Goal: Check status: Check status

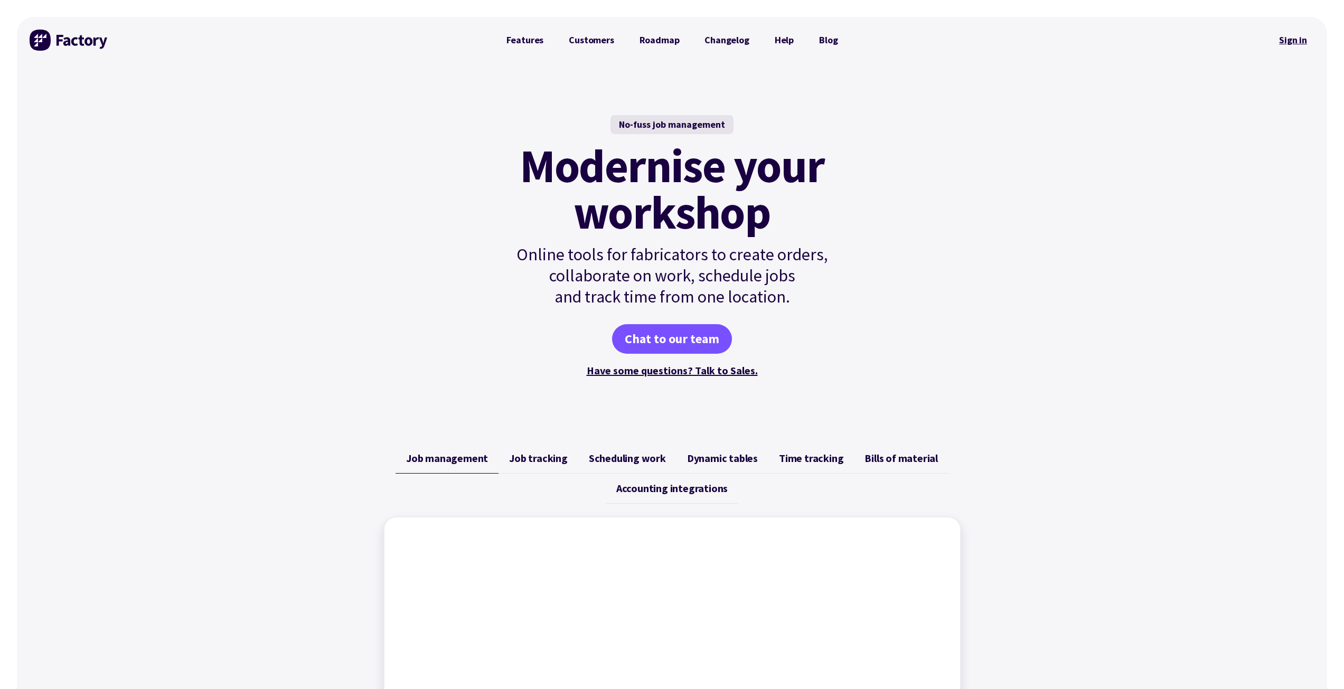
click at [1297, 41] on link "Sign in" at bounding box center [1293, 40] width 43 height 24
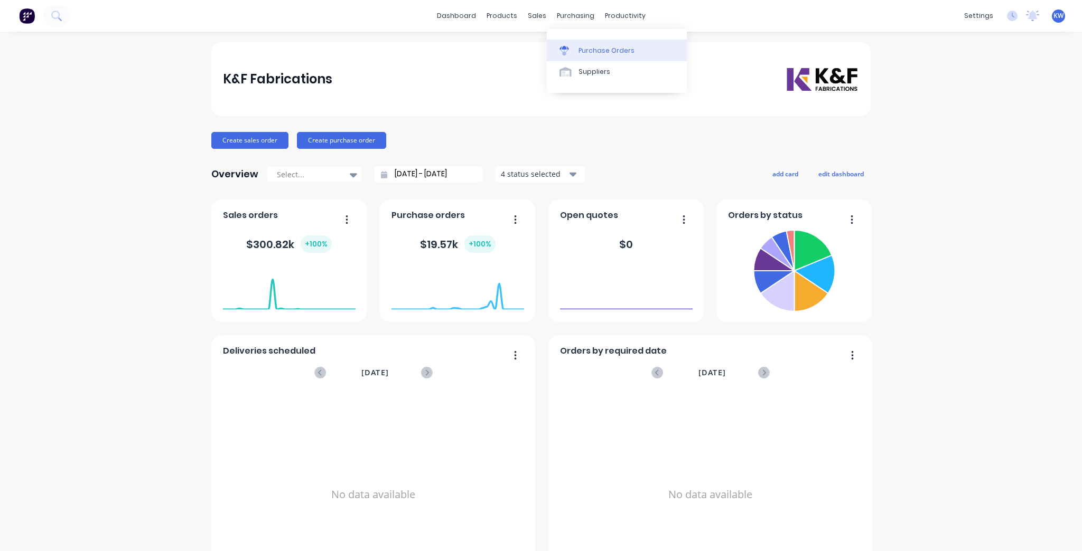
click at [583, 49] on div "Purchase Orders" at bounding box center [606, 51] width 56 height 10
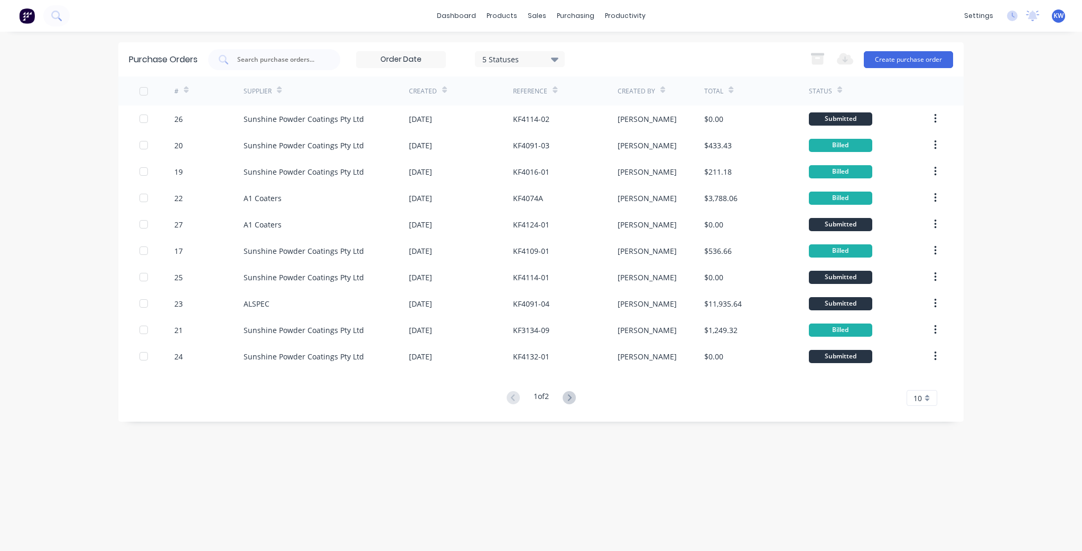
click at [579, 400] on button at bounding box center [569, 398] width 20 height 15
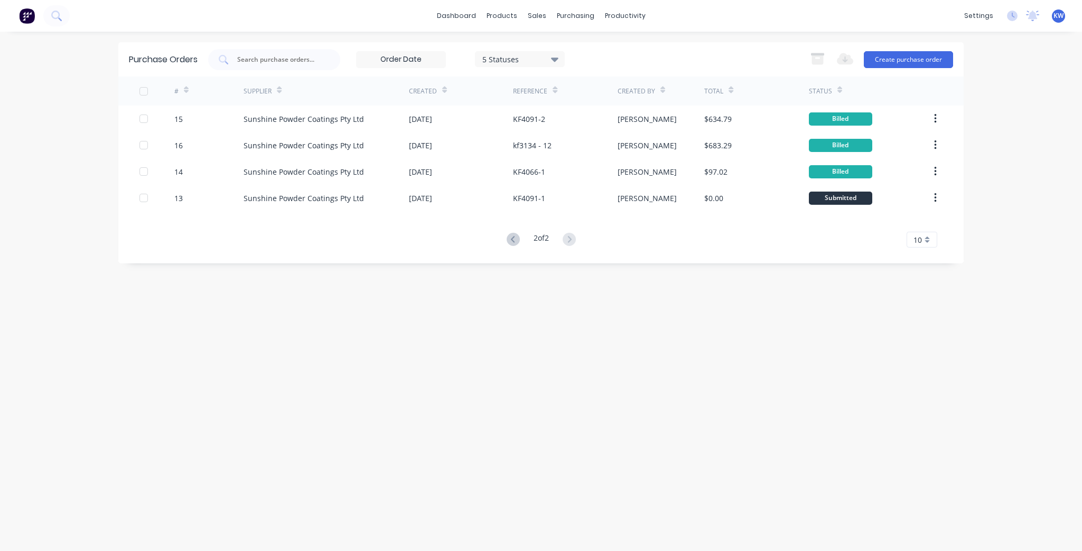
click at [500, 239] on div "2 of 2 10 5 10 15 20 25 30 35" at bounding box center [540, 239] width 845 height 15
click at [515, 241] on icon at bounding box center [513, 239] width 13 height 13
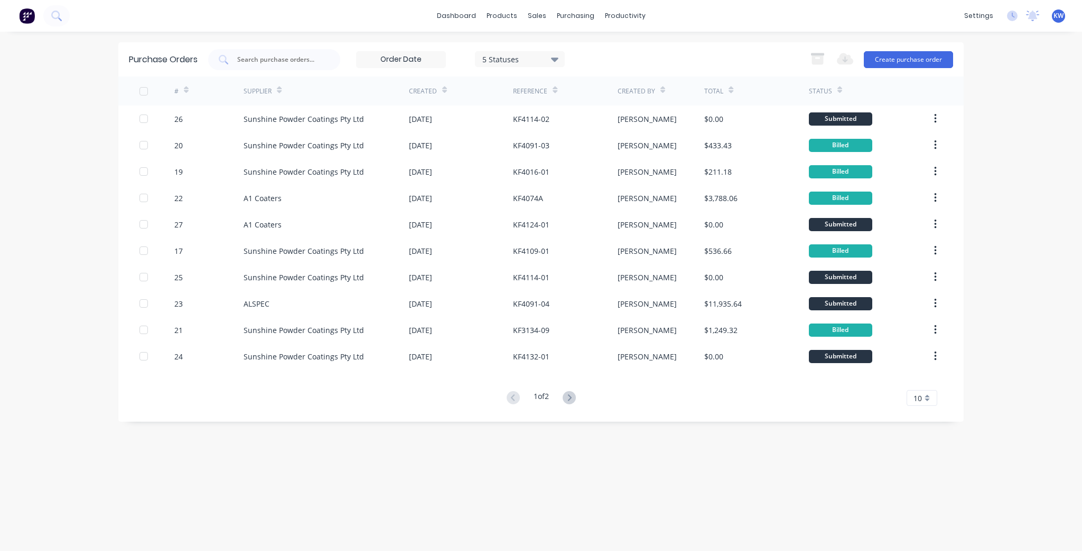
click at [510, 55] on div "5 Statuses" at bounding box center [520, 58] width 76 height 11
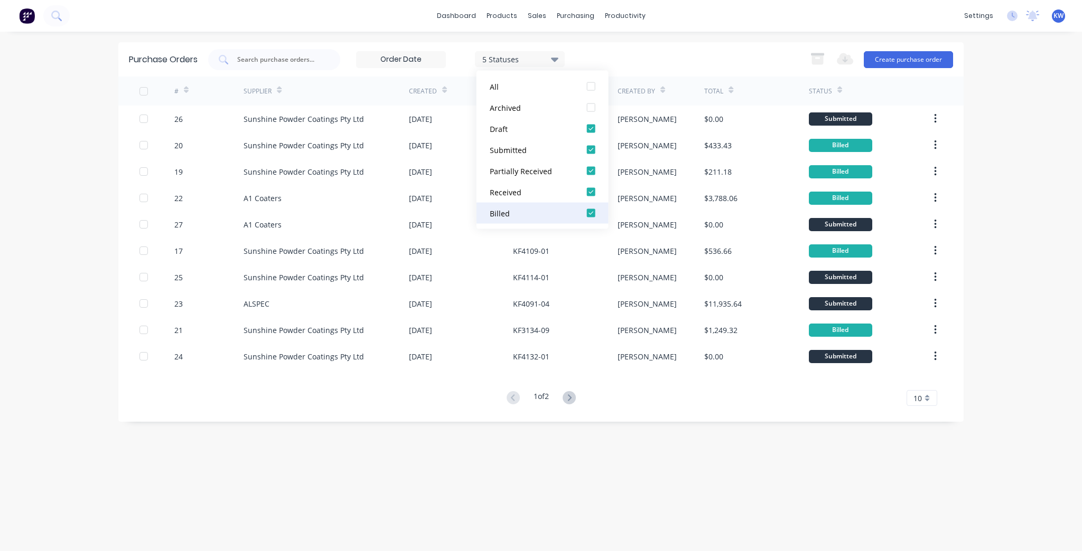
click at [558, 219] on button "Billed" at bounding box center [542, 213] width 132 height 21
click at [556, 58] on icon at bounding box center [554, 60] width 7 height 4
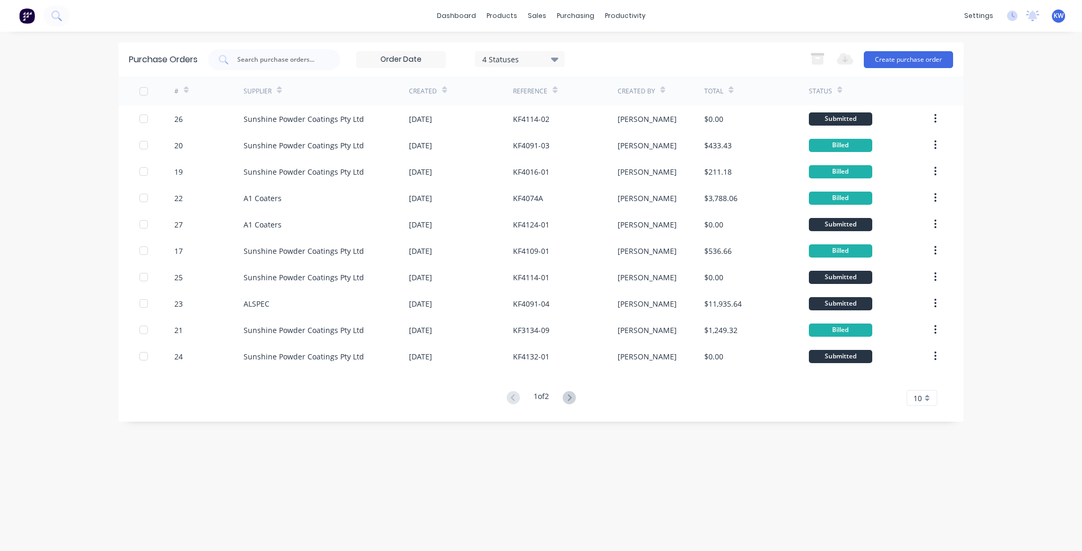
click at [556, 58] on icon at bounding box center [554, 60] width 7 height 4
click at [534, 68] on div "5 Statuses 5 Statuses" at bounding box center [386, 59] width 357 height 21
click at [536, 59] on div "5 Statuses" at bounding box center [520, 58] width 76 height 11
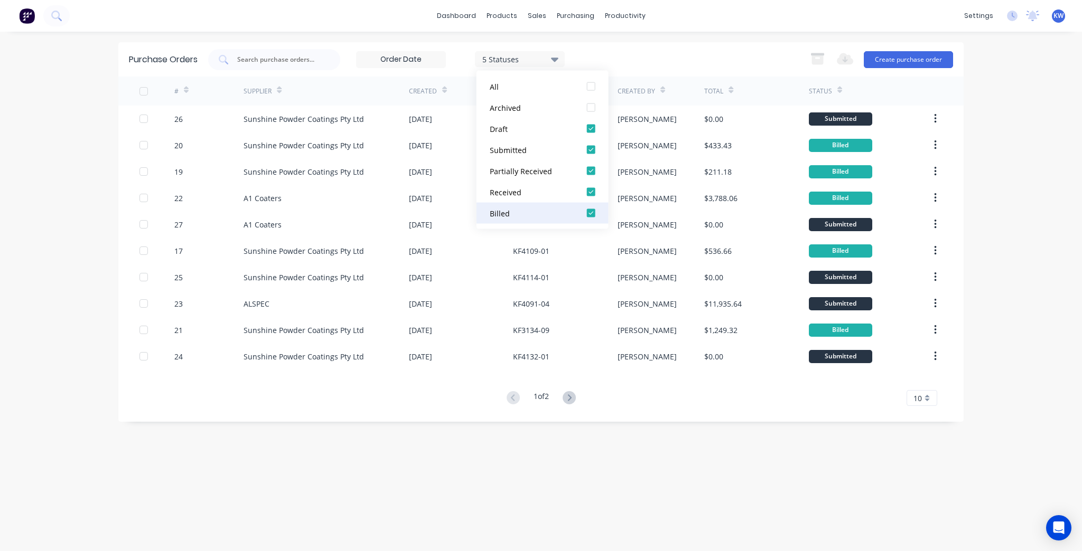
click at [518, 216] on div "Billed" at bounding box center [532, 213] width 85 height 11
click at [456, 57] on div "4 Statuses" at bounding box center [460, 59] width 209 height 17
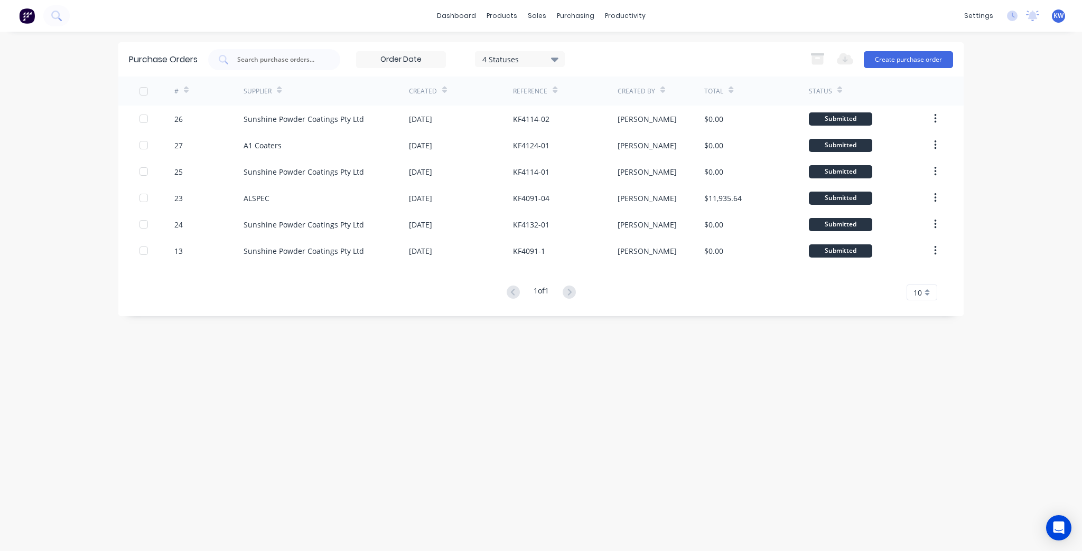
click at [527, 61] on div "4 Statuses" at bounding box center [520, 58] width 76 height 11
